Goal: Task Accomplishment & Management: Use online tool/utility

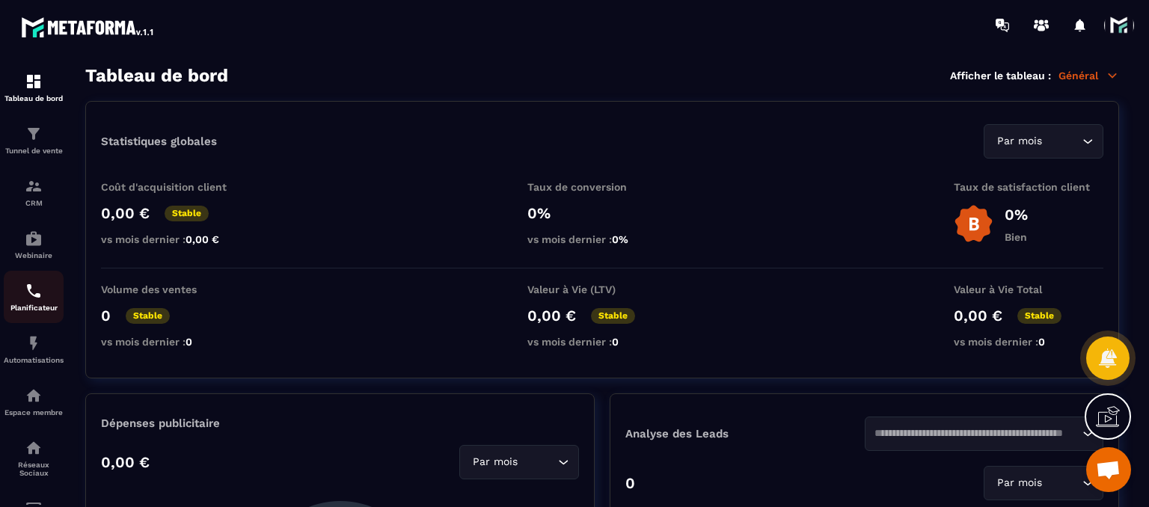
click at [25, 289] on img at bounding box center [34, 291] width 18 height 18
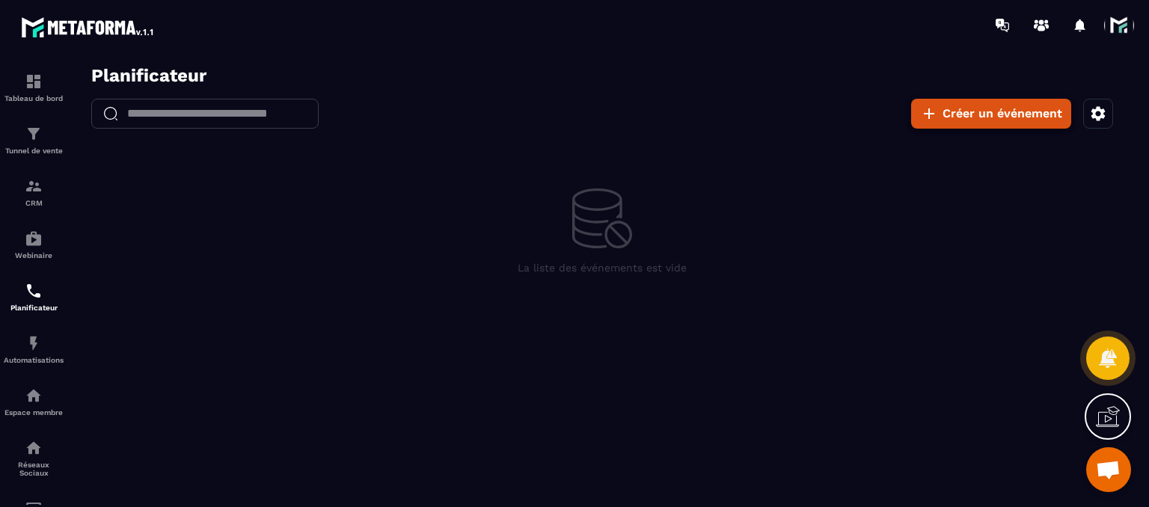
click at [958, 110] on button "Créer un événement" at bounding box center [991, 114] width 160 height 30
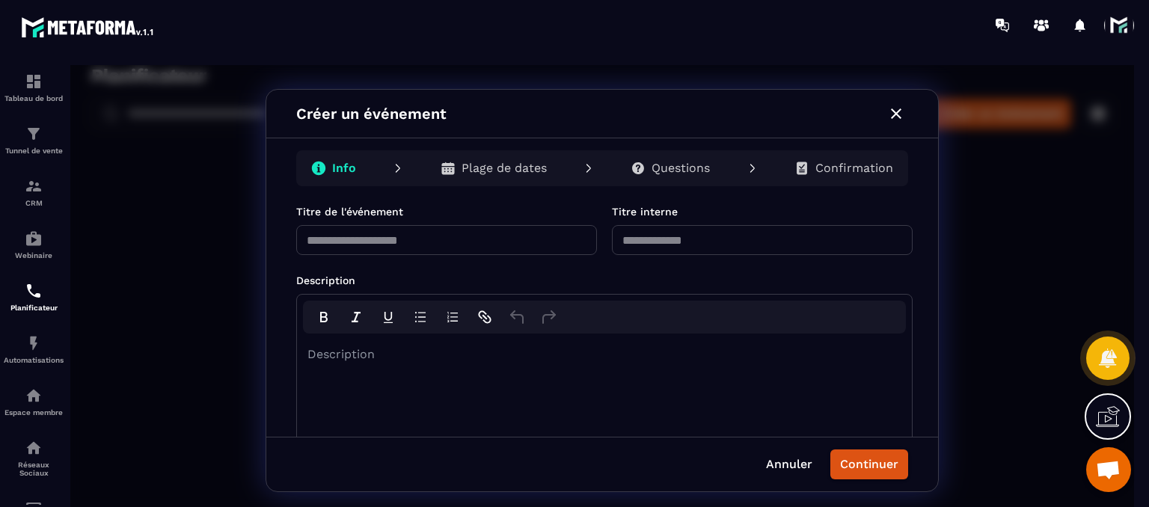
click at [886, 111] on button "button" at bounding box center [896, 114] width 24 height 24
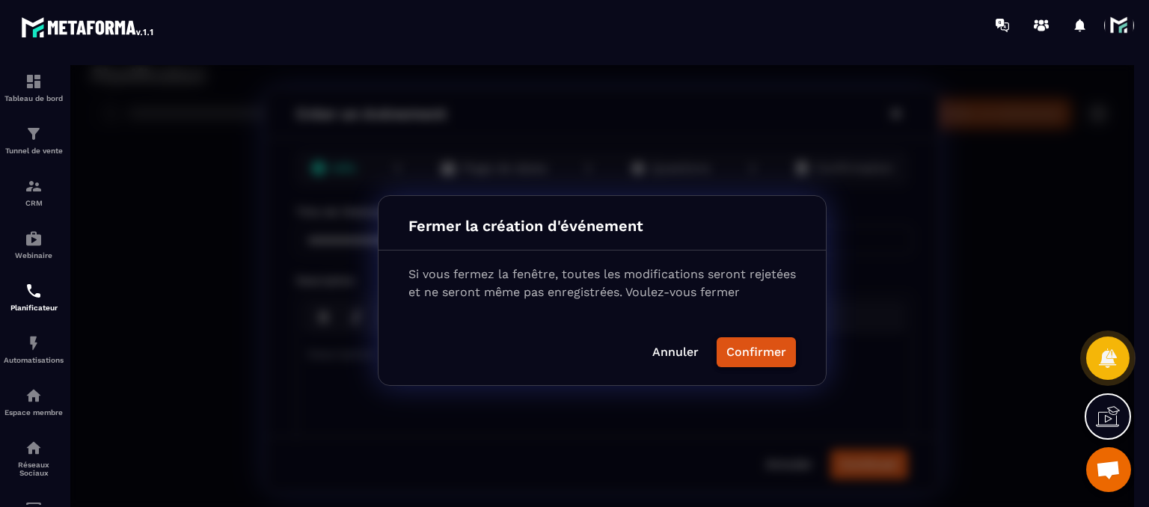
click at [739, 361] on button "Confirmer" at bounding box center [756, 352] width 79 height 30
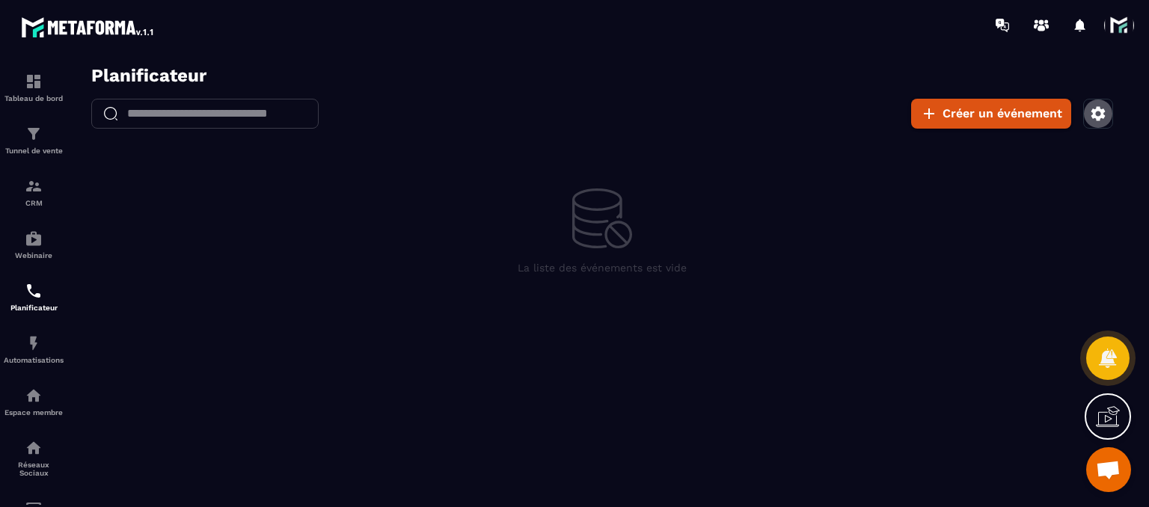
click at [1092, 114] on icon "button" at bounding box center [1099, 113] width 14 height 14
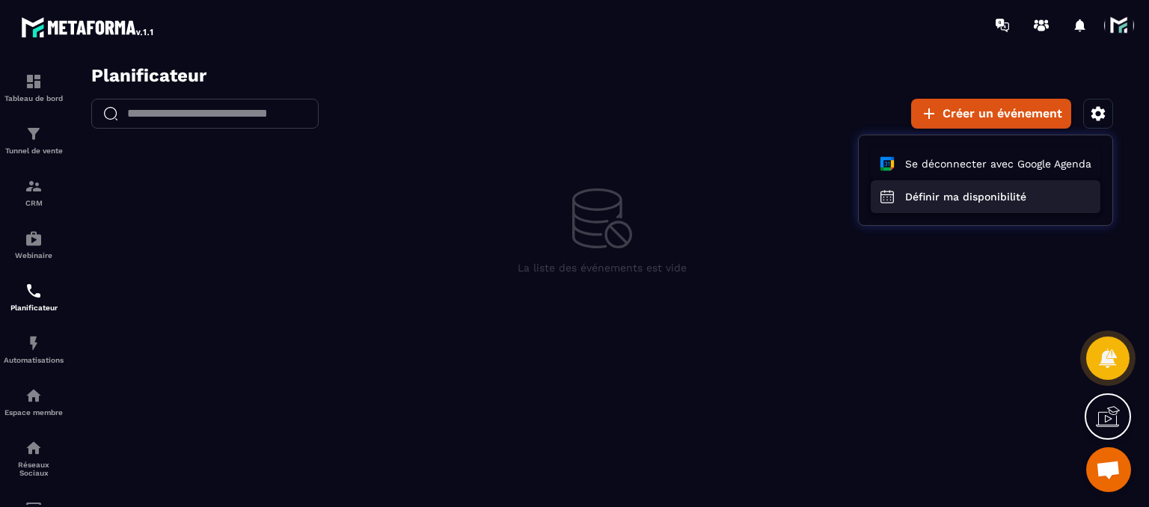
click at [963, 189] on button "Définir ma disponibilité" at bounding box center [986, 196] width 230 height 33
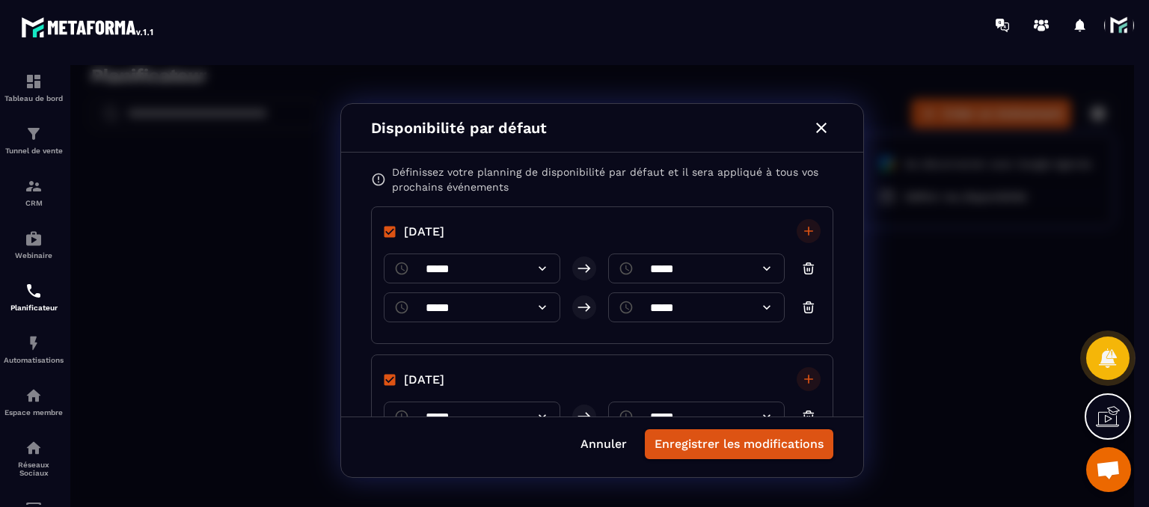
click at [829, 127] on icon "button" at bounding box center [821, 128] width 18 height 18
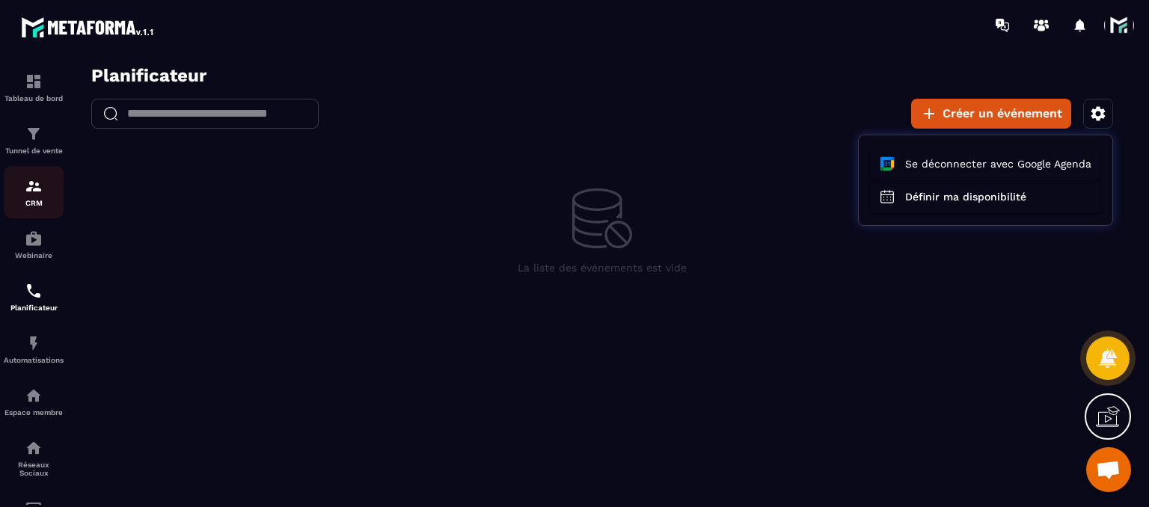
click at [15, 206] on p "CRM" at bounding box center [34, 203] width 60 height 8
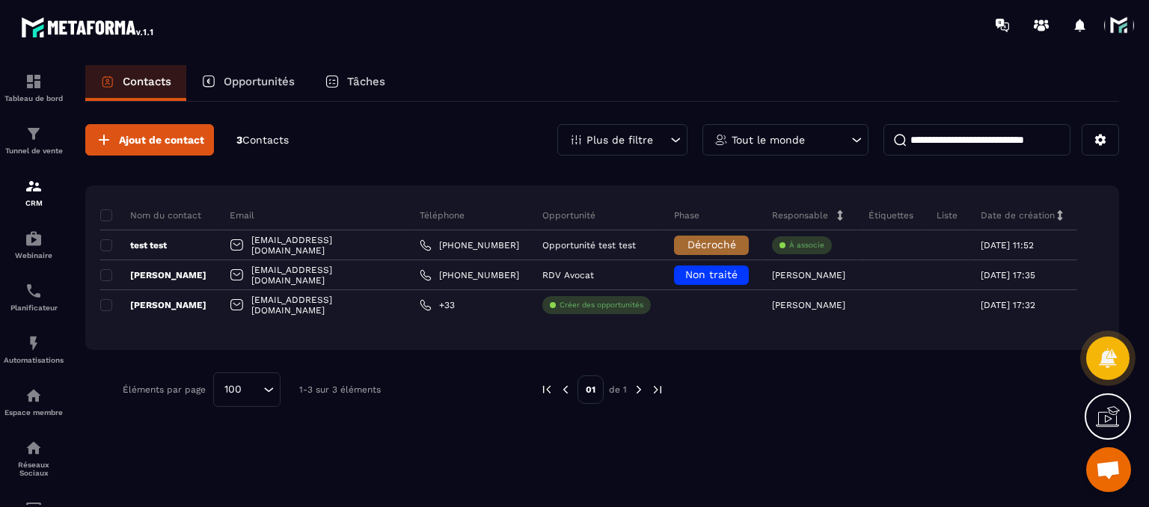
click at [347, 76] on div "Tâches" at bounding box center [355, 83] width 91 height 36
